Goal: Check status

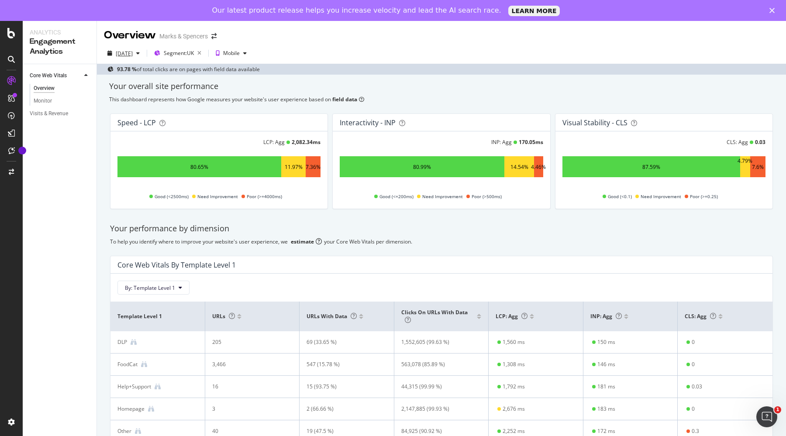
click at [133, 51] on div "[DATE]" at bounding box center [124, 53] width 17 height 7
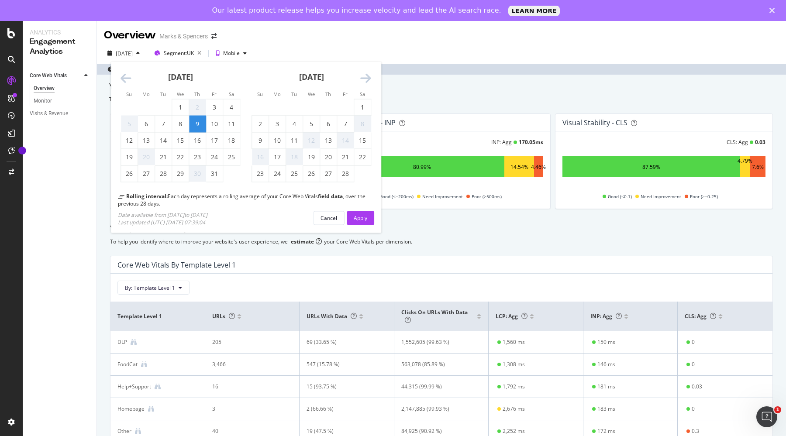
click at [365, 79] on icon "Move forward to switch to the next month." at bounding box center [365, 78] width 11 height 12
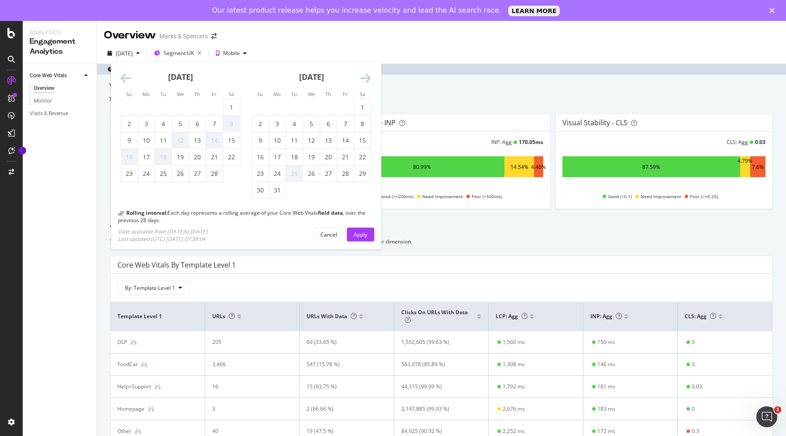
click at [365, 79] on icon "Move forward to switch to the next month." at bounding box center [365, 78] width 11 height 12
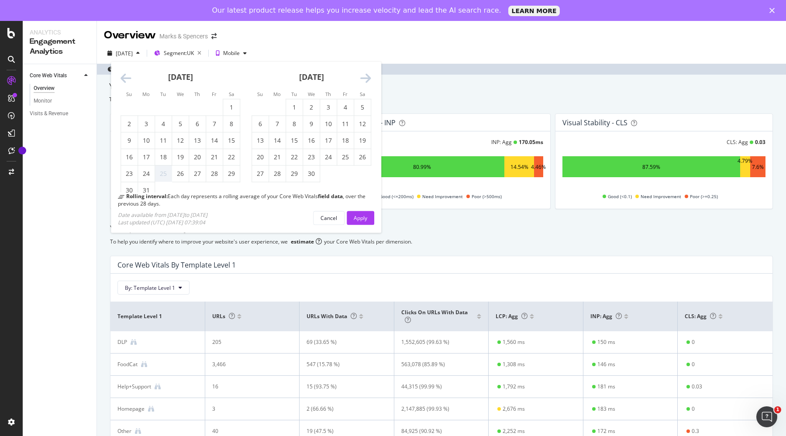
click at [365, 79] on icon "Move forward to switch to the next month." at bounding box center [365, 78] width 11 height 12
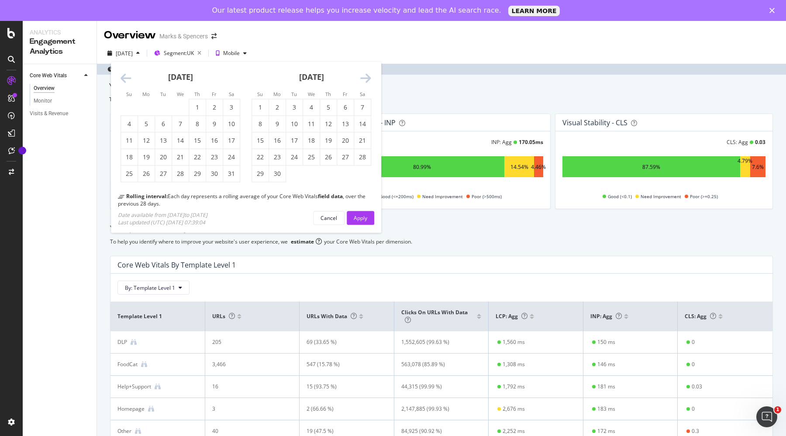
click at [365, 79] on icon "Move forward to switch to the next month." at bounding box center [365, 78] width 11 height 12
click at [361, 81] on icon "Move forward to switch to the next month." at bounding box center [365, 78] width 11 height 12
click at [367, 78] on icon "Move forward to switch to the next month." at bounding box center [365, 78] width 11 height 12
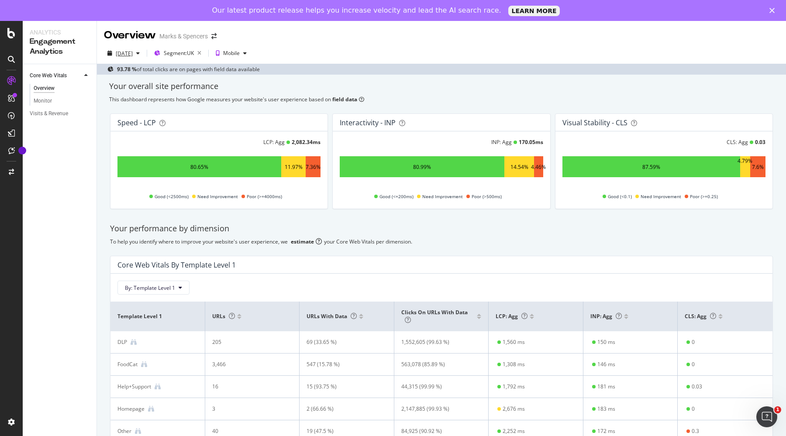
click at [136, 47] on div "[DATE]" at bounding box center [123, 53] width 39 height 13
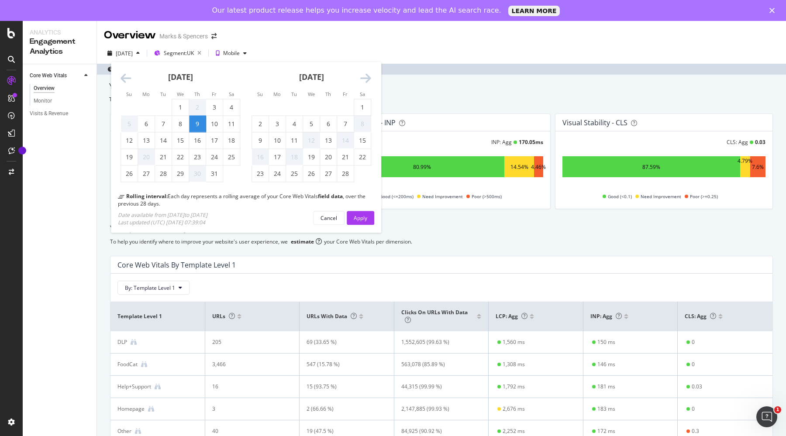
click at [363, 78] on icon "Move forward to switch to the next month." at bounding box center [365, 78] width 11 height 12
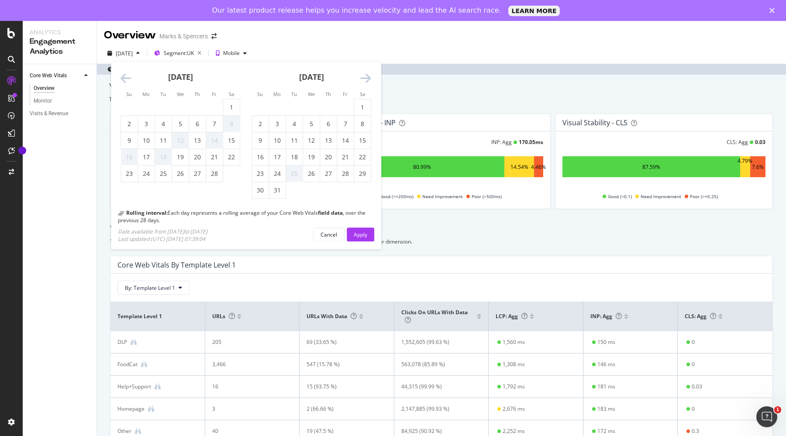
click at [363, 78] on icon "Move forward to switch to the next month." at bounding box center [365, 78] width 11 height 12
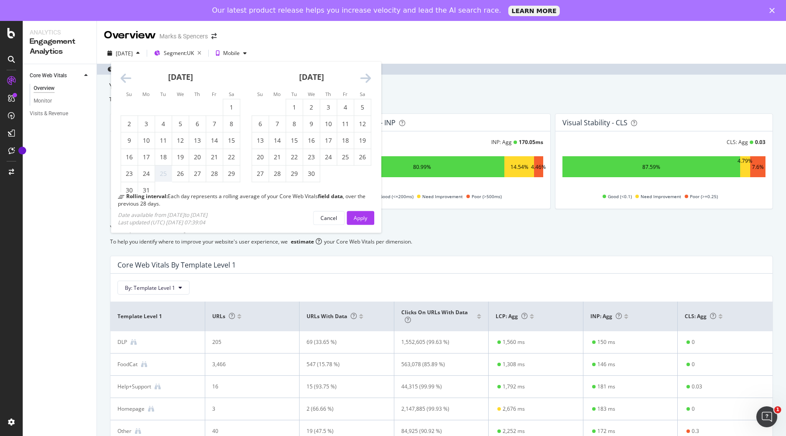
click at [363, 78] on icon "Move forward to switch to the next month." at bounding box center [365, 78] width 11 height 12
